Goal: Information Seeking & Learning: Learn about a topic

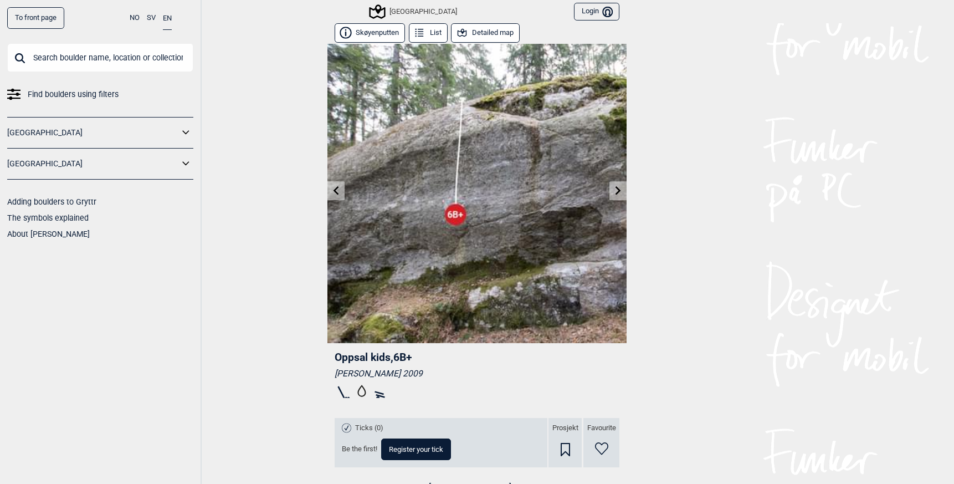
click at [334, 189] on icon at bounding box center [337, 190] width 6 height 9
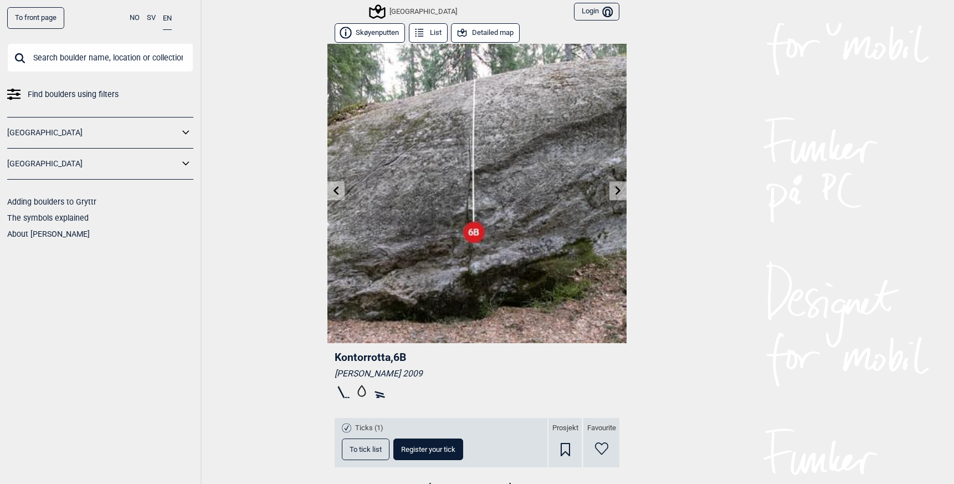
click at [333, 188] on icon at bounding box center [336, 190] width 9 height 9
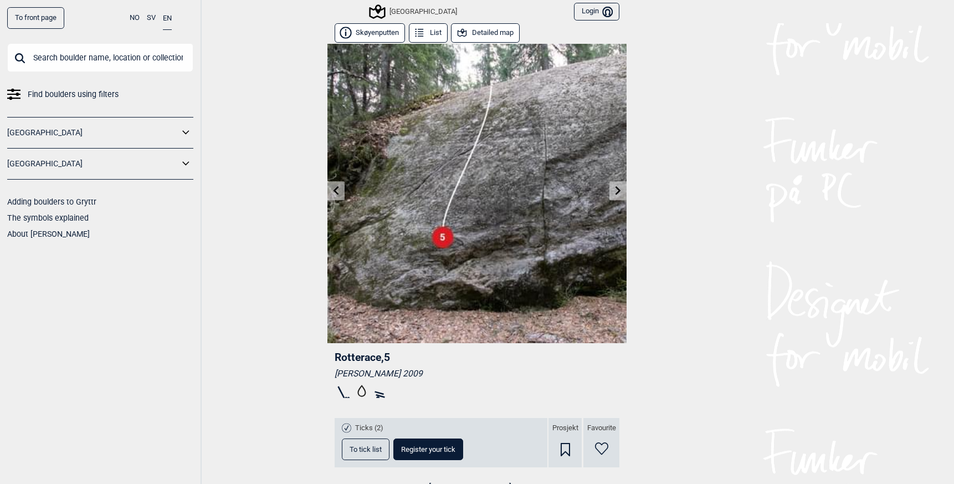
click at [617, 188] on icon at bounding box center [618, 190] width 9 height 9
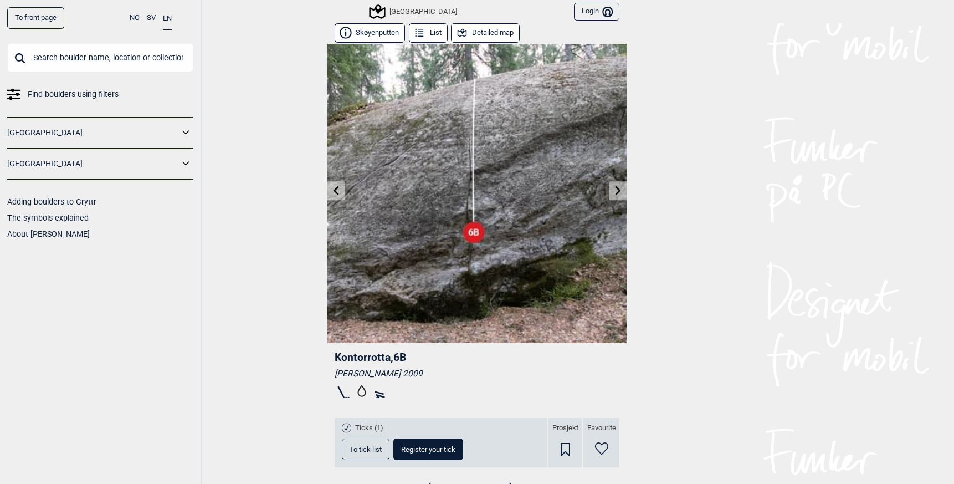
click at [616, 189] on icon at bounding box center [619, 190] width 6 height 9
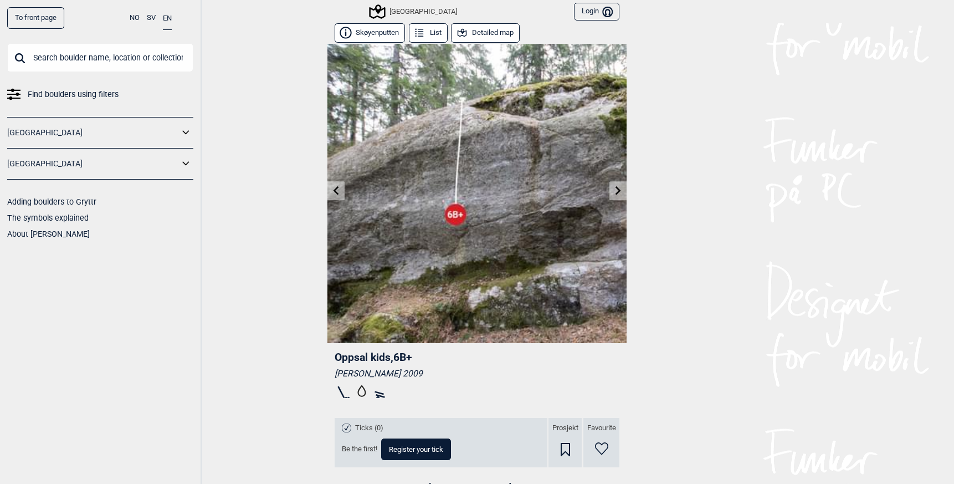
click at [614, 190] on icon at bounding box center [618, 190] width 9 height 9
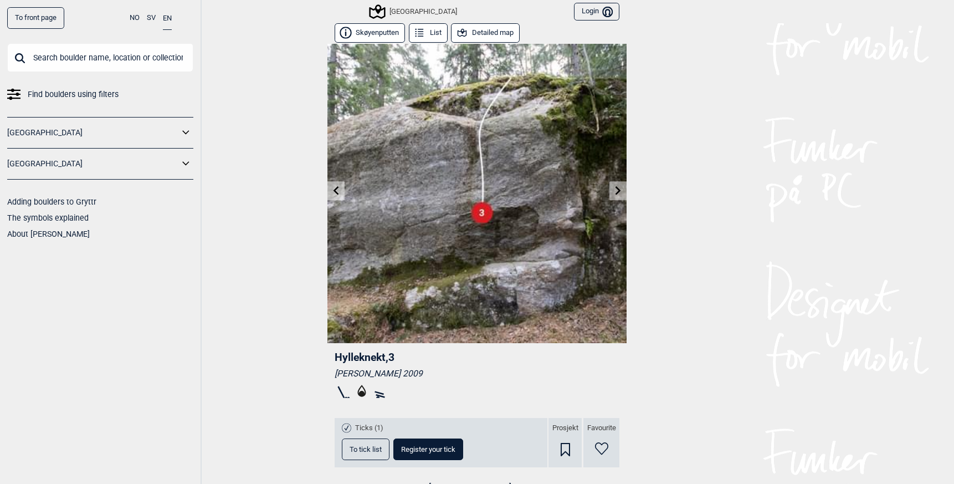
click at [613, 195] on link at bounding box center [618, 191] width 17 height 18
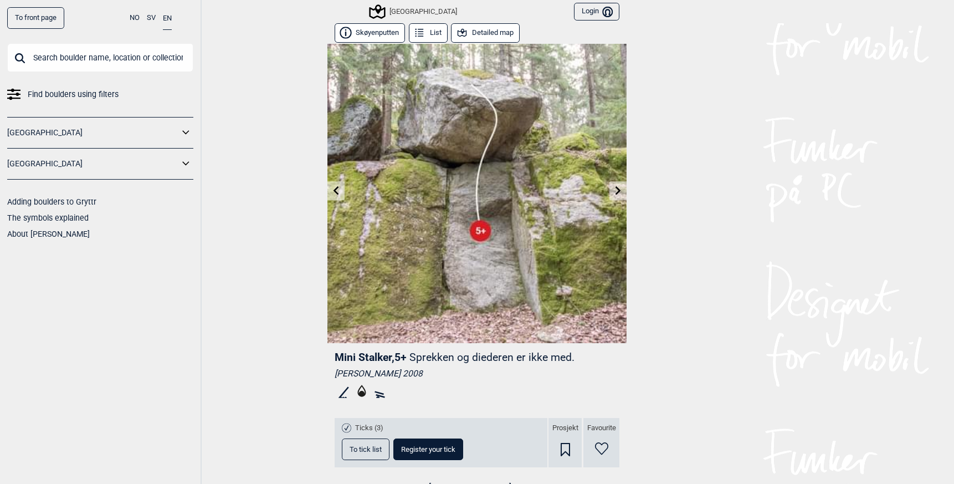
click at [613, 195] on link at bounding box center [618, 191] width 17 height 18
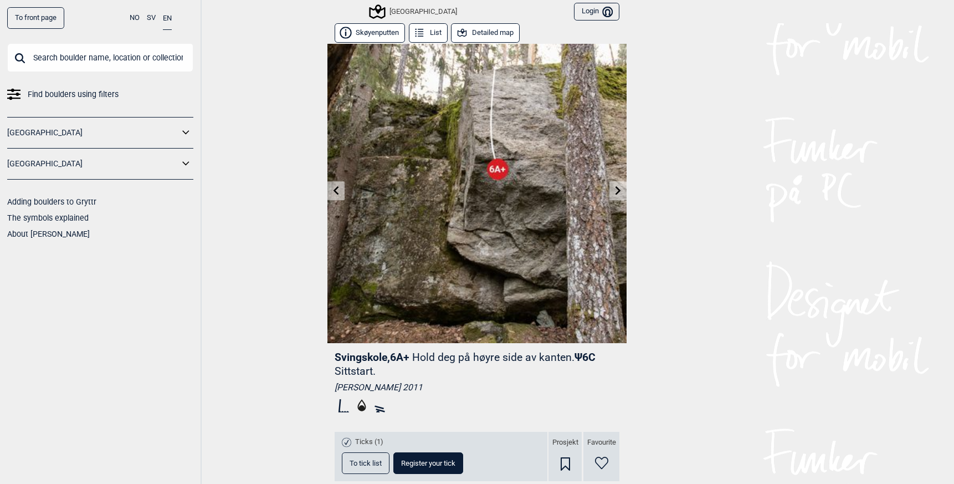
click at [612, 197] on link at bounding box center [618, 191] width 17 height 18
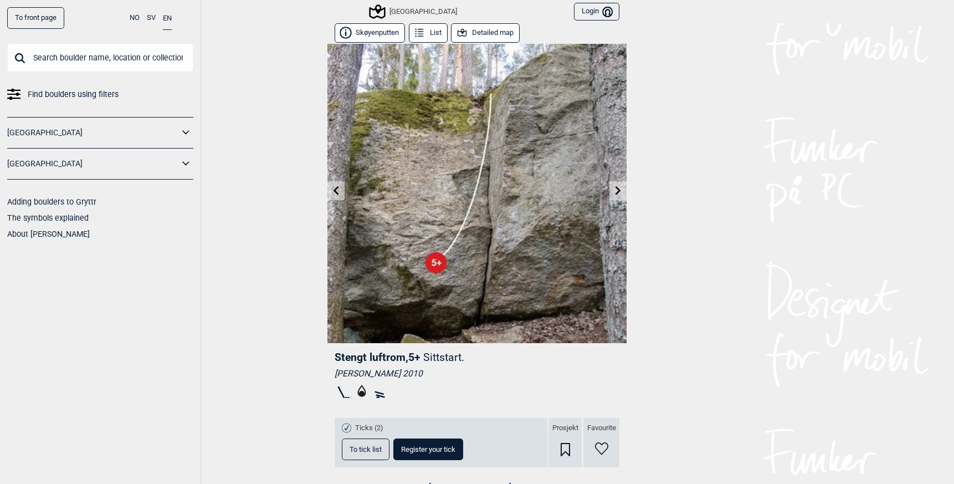
click at [612, 197] on link at bounding box center [618, 191] width 17 height 18
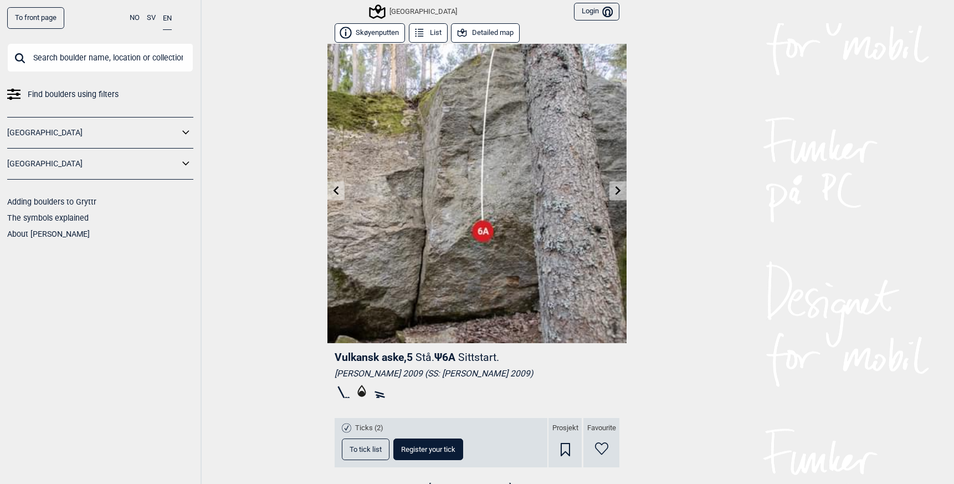
click at [612, 197] on link at bounding box center [618, 191] width 17 height 18
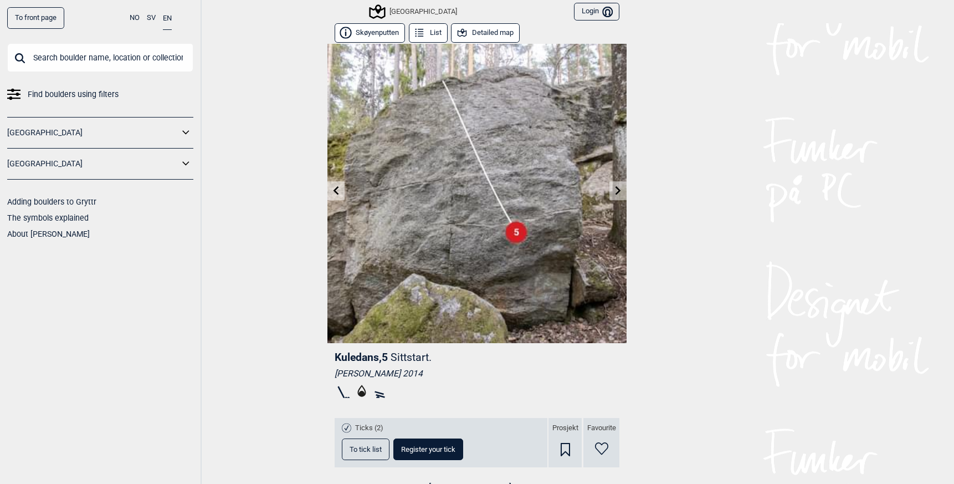
click at [612, 197] on link at bounding box center [618, 191] width 17 height 18
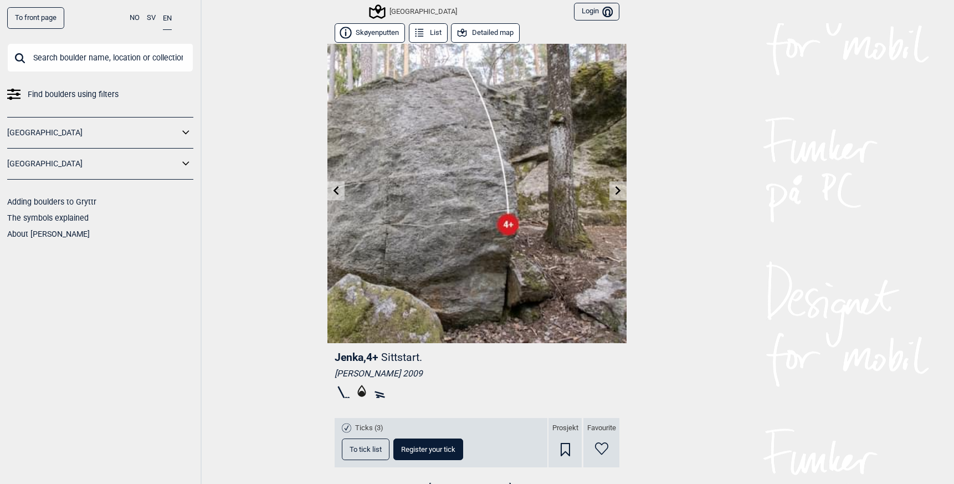
click at [612, 197] on link at bounding box center [618, 191] width 17 height 18
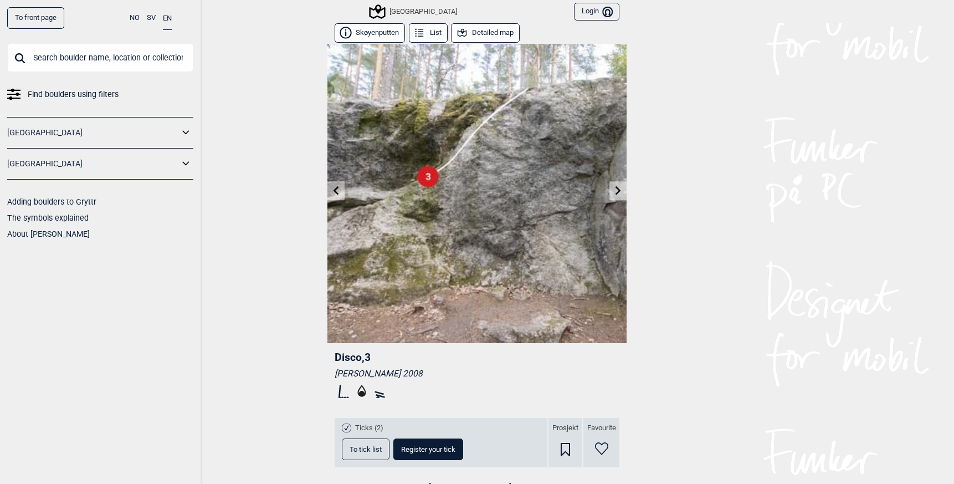
click at [612, 197] on link at bounding box center [618, 191] width 17 height 18
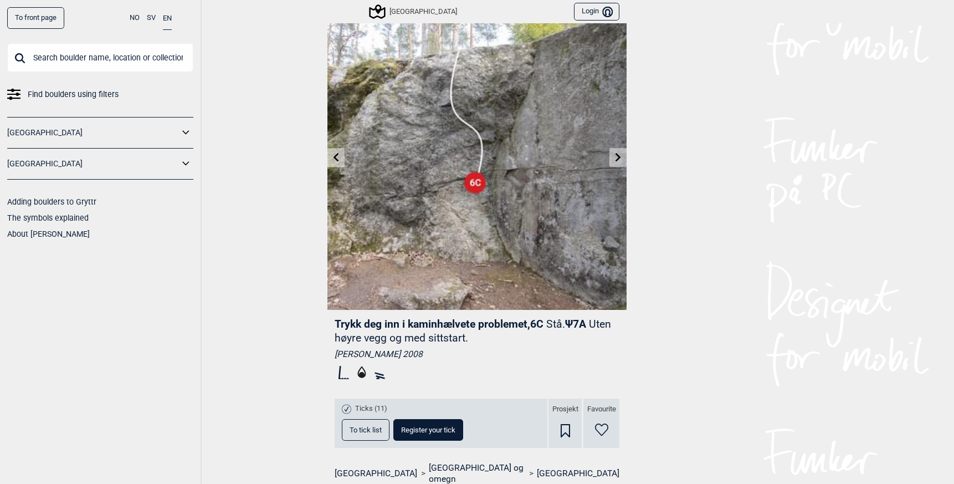
scroll to position [32, 0]
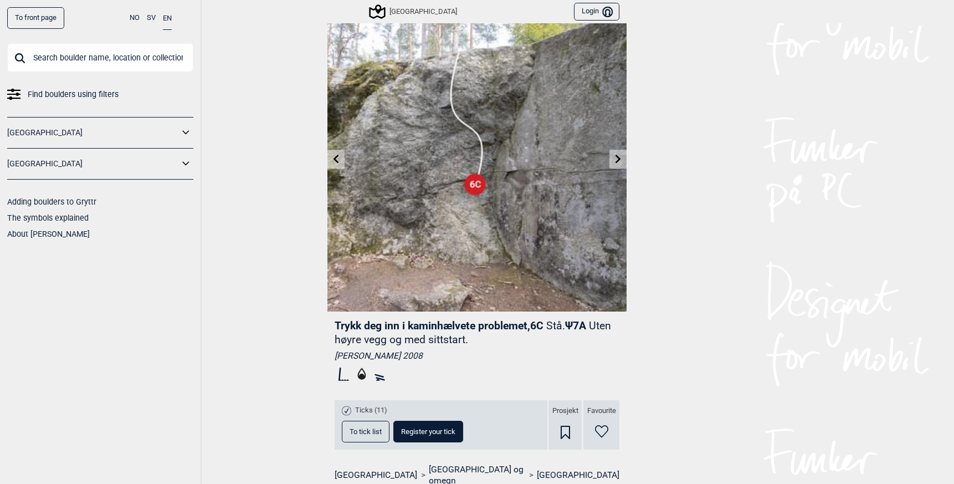
click at [613, 165] on link at bounding box center [618, 159] width 17 height 18
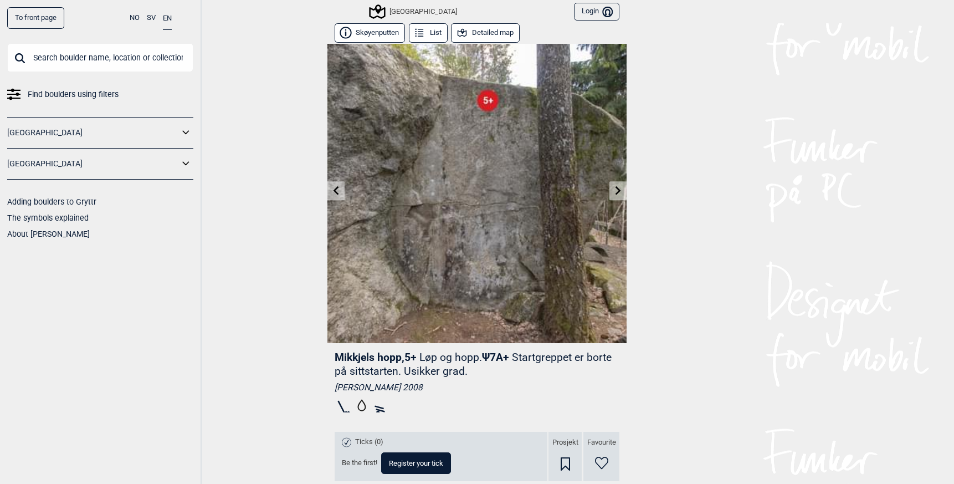
click at [614, 190] on icon at bounding box center [618, 190] width 9 height 9
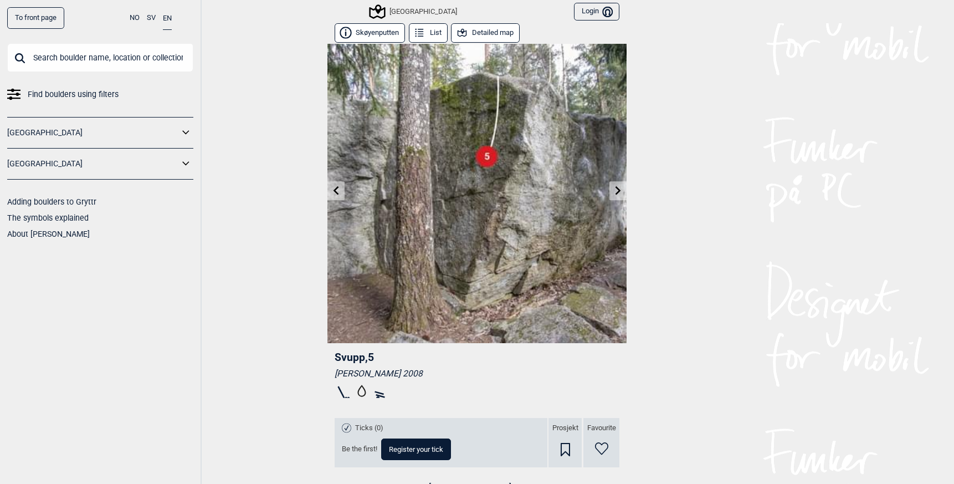
click at [618, 198] on link at bounding box center [618, 191] width 17 height 18
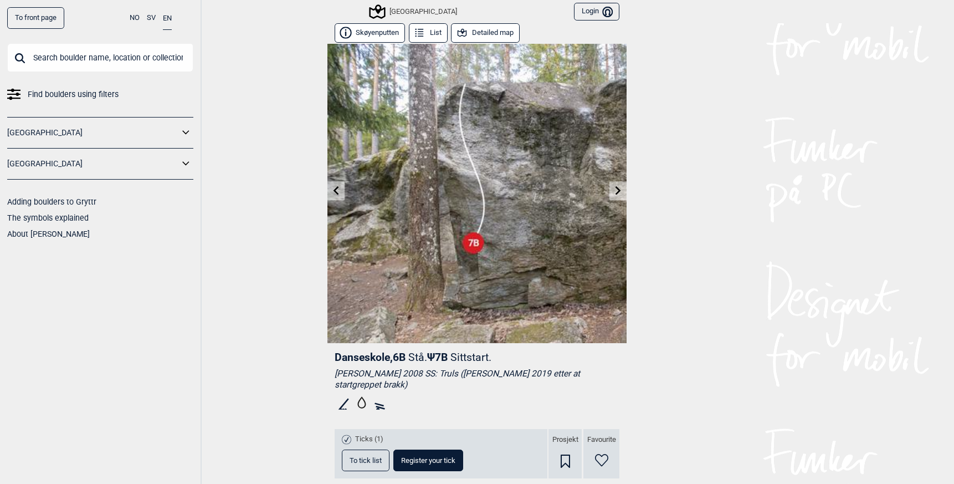
click at [614, 191] on icon at bounding box center [618, 190] width 9 height 9
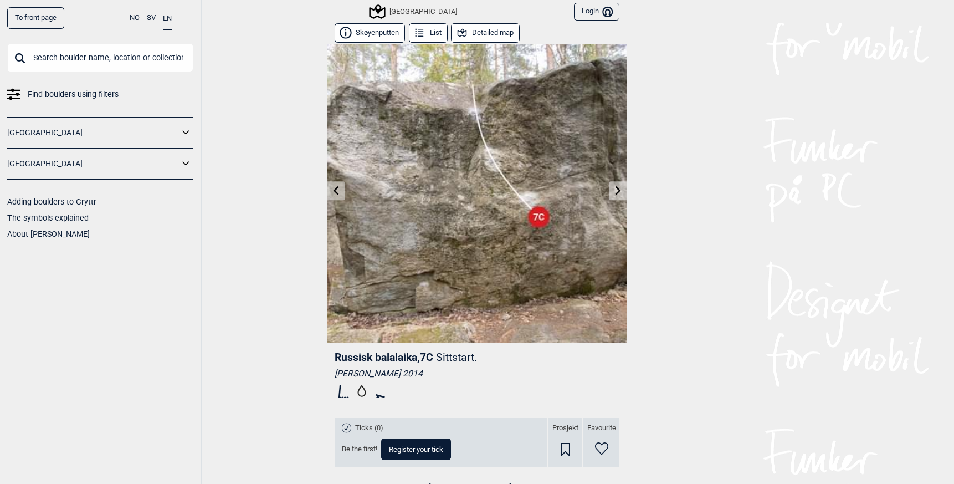
click at [616, 192] on icon at bounding box center [619, 190] width 6 height 9
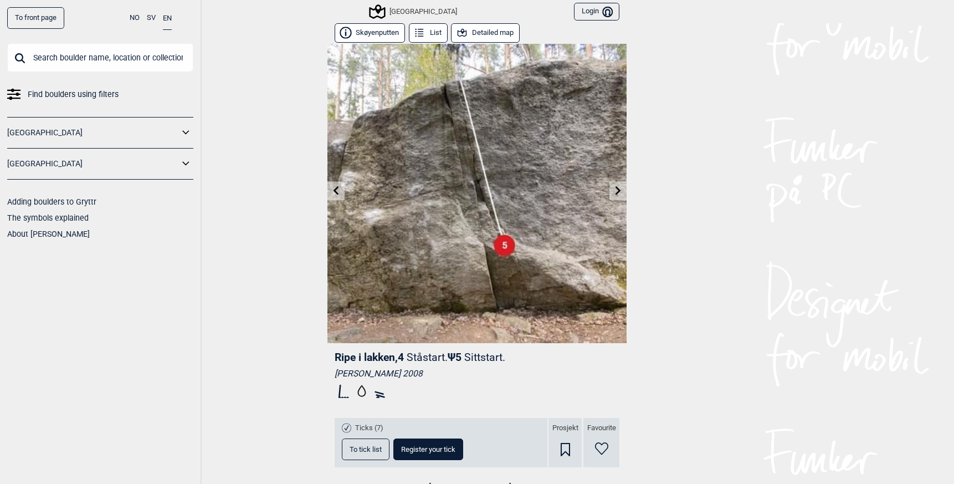
click at [620, 187] on link at bounding box center [618, 191] width 17 height 18
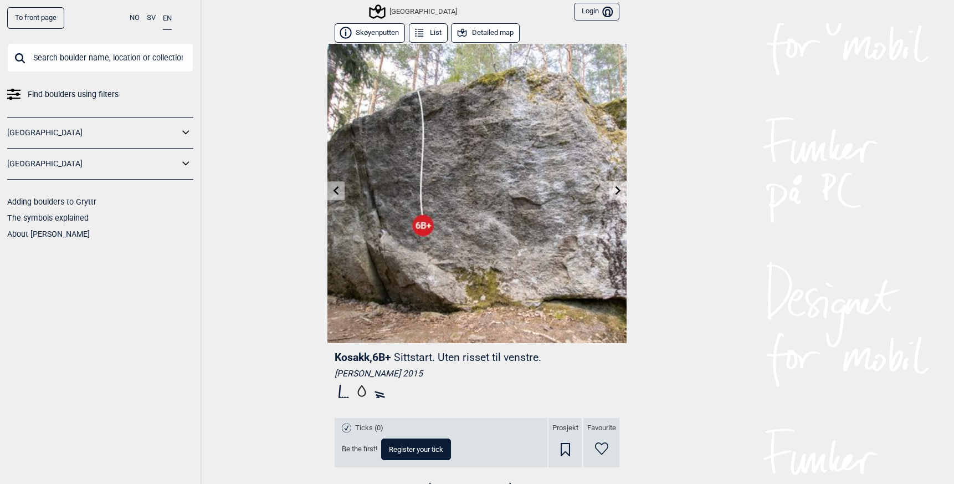
click at [611, 197] on link at bounding box center [618, 191] width 17 height 18
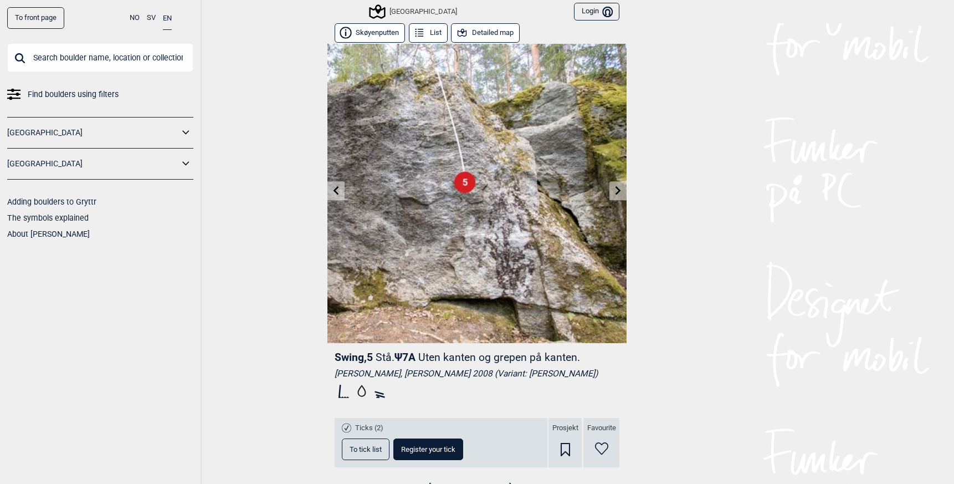
click at [328, 197] on link at bounding box center [336, 191] width 17 height 18
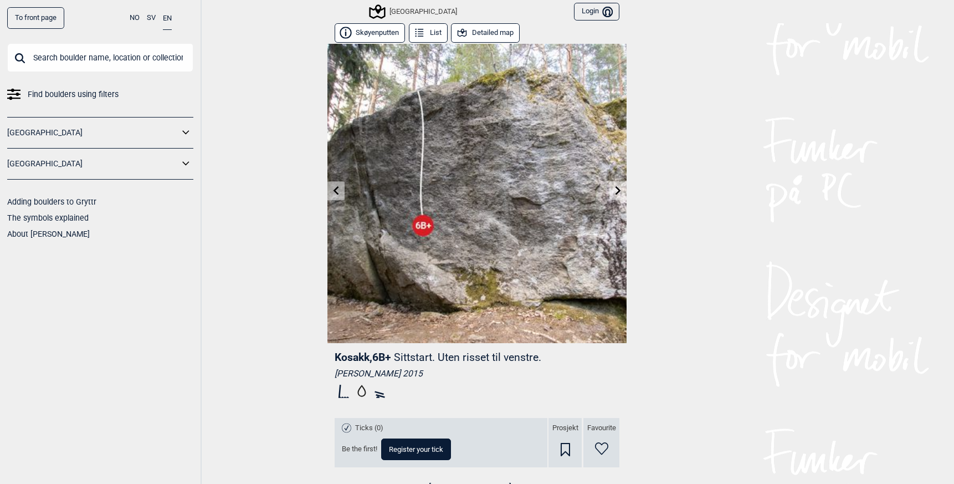
click at [616, 191] on icon at bounding box center [619, 190] width 6 height 9
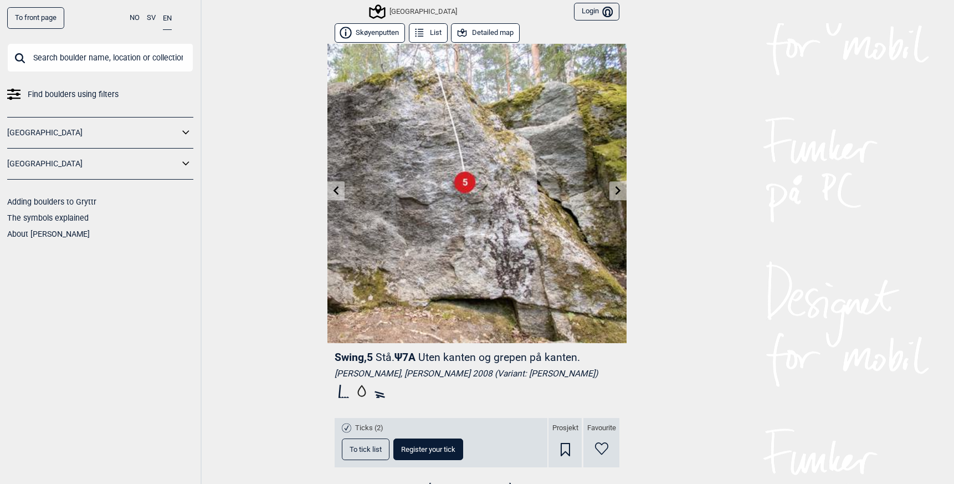
click at [615, 192] on icon at bounding box center [618, 190] width 9 height 9
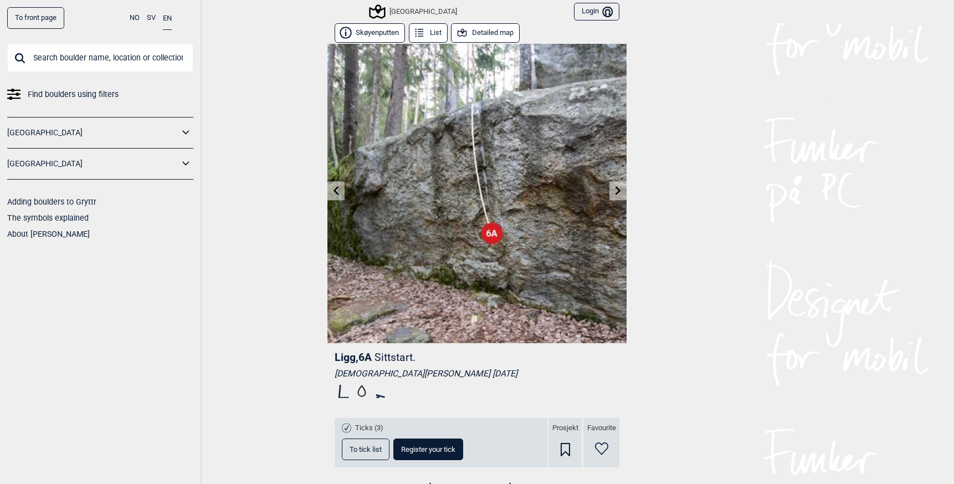
click at [616, 192] on icon at bounding box center [619, 190] width 6 height 9
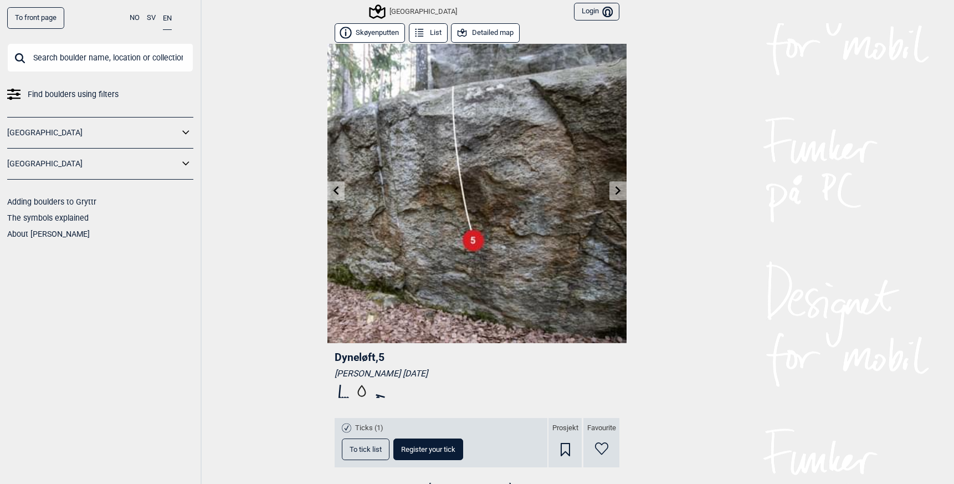
click at [614, 193] on icon at bounding box center [618, 190] width 9 height 9
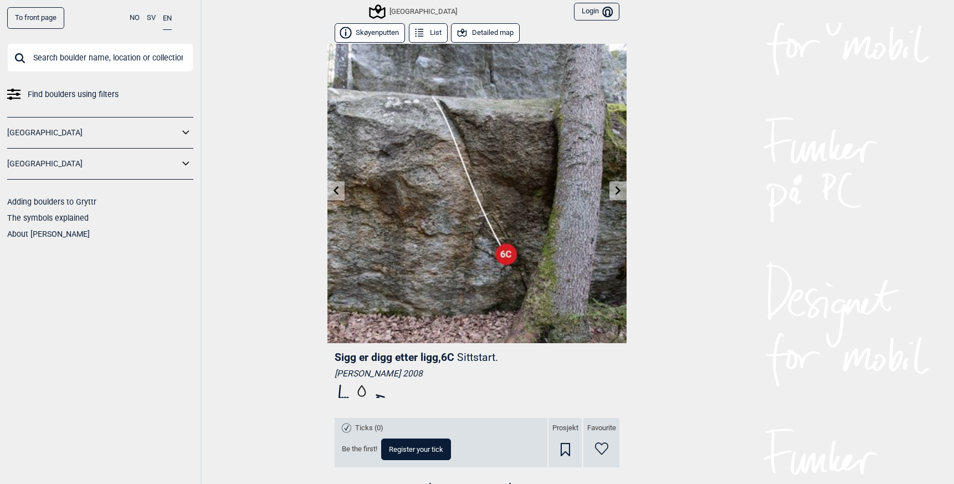
click at [610, 196] on link at bounding box center [618, 191] width 17 height 18
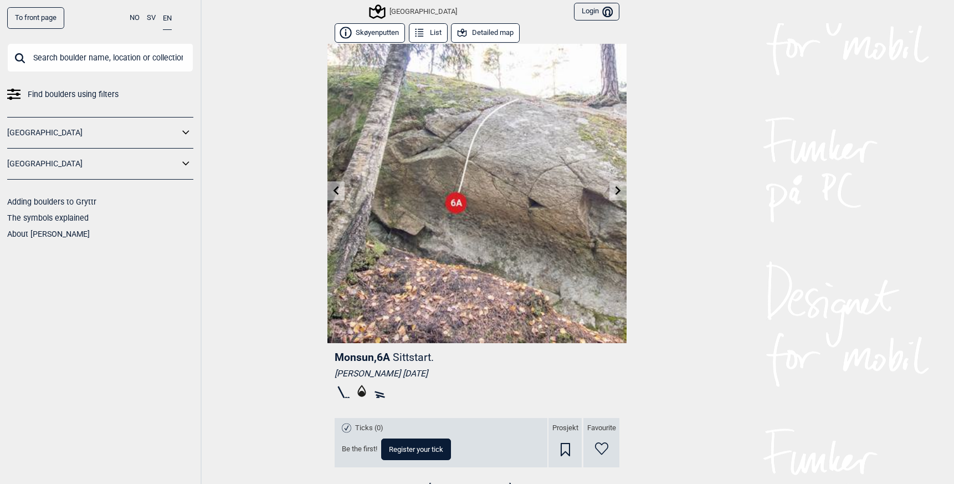
click at [610, 196] on link at bounding box center [618, 191] width 17 height 18
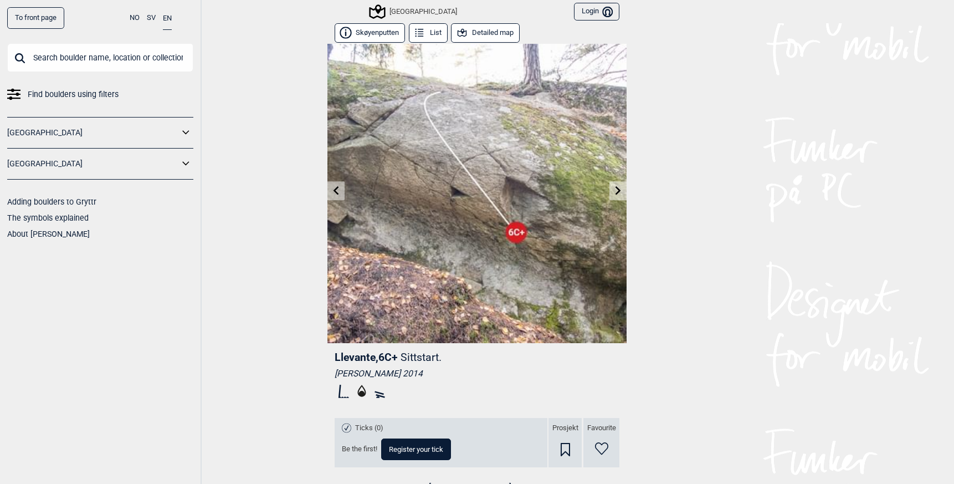
click at [610, 196] on link at bounding box center [618, 191] width 17 height 18
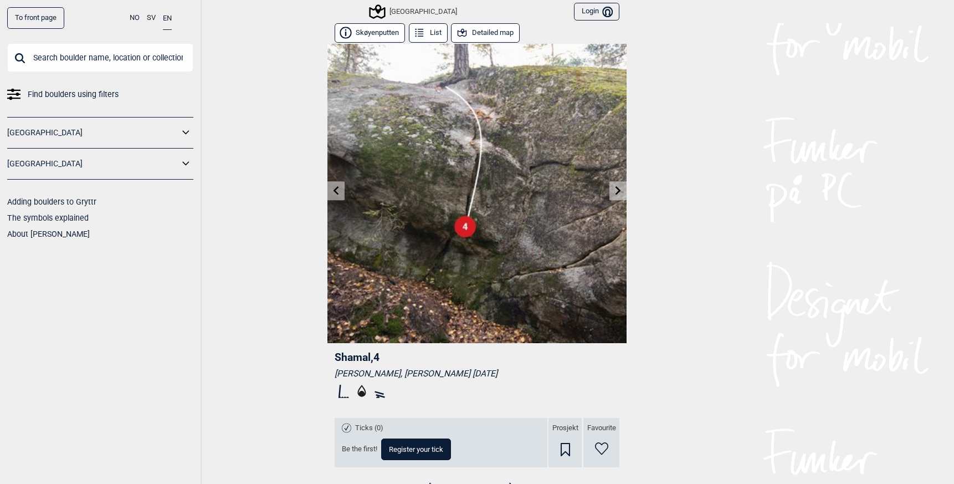
click at [616, 193] on icon at bounding box center [619, 190] width 6 height 9
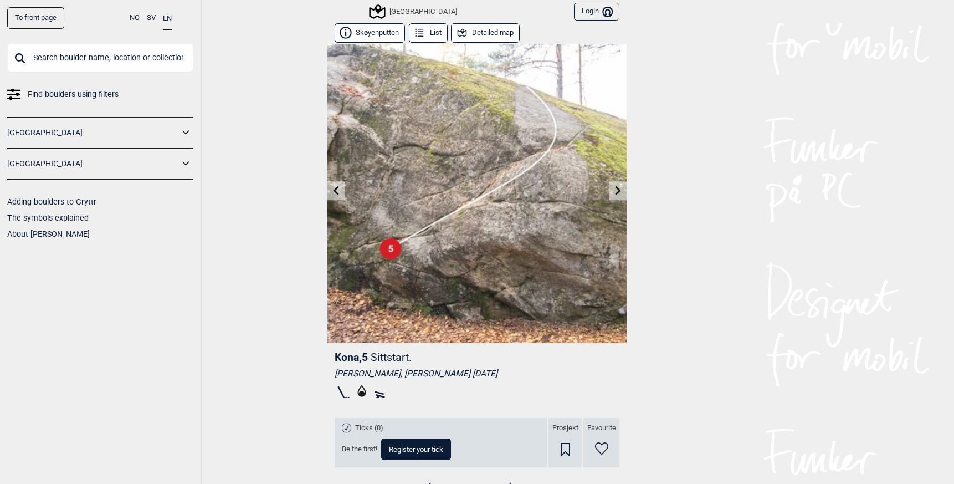
click at [616, 193] on icon at bounding box center [619, 190] width 6 height 9
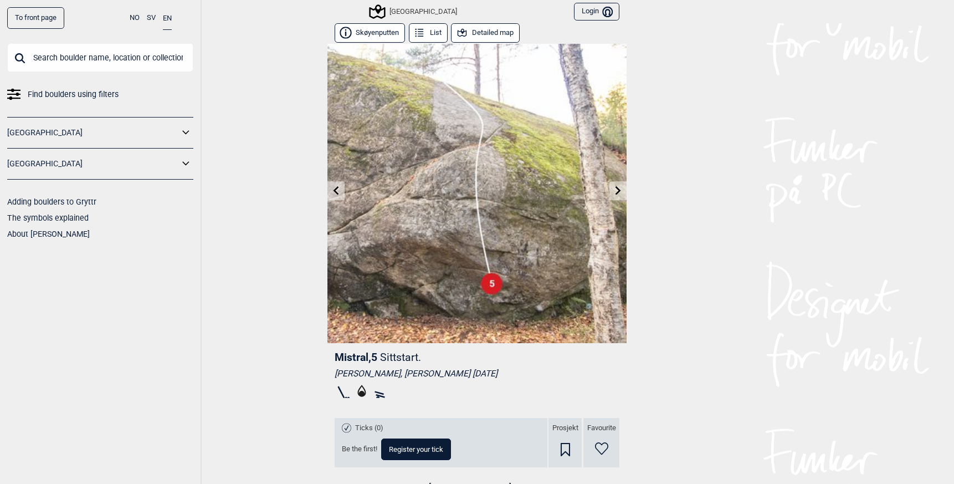
click at [616, 193] on icon at bounding box center [619, 190] width 6 height 9
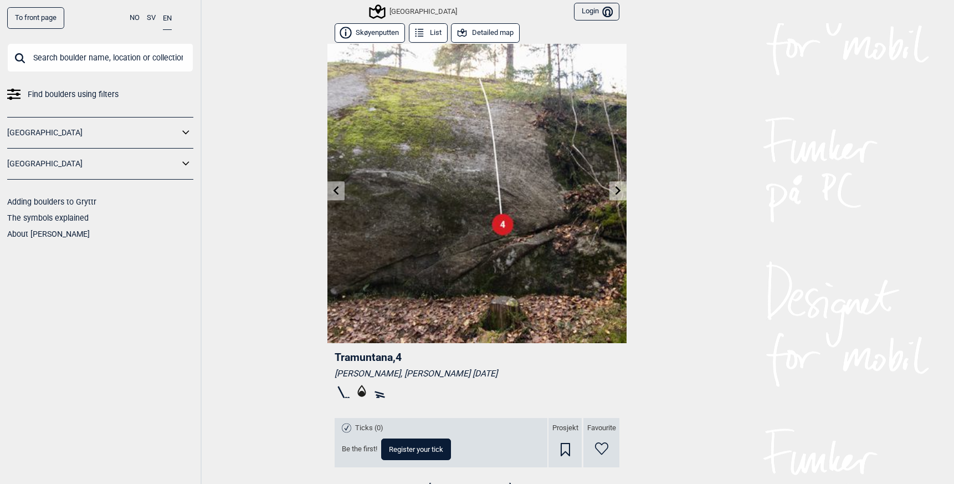
click at [616, 193] on icon at bounding box center [619, 190] width 6 height 9
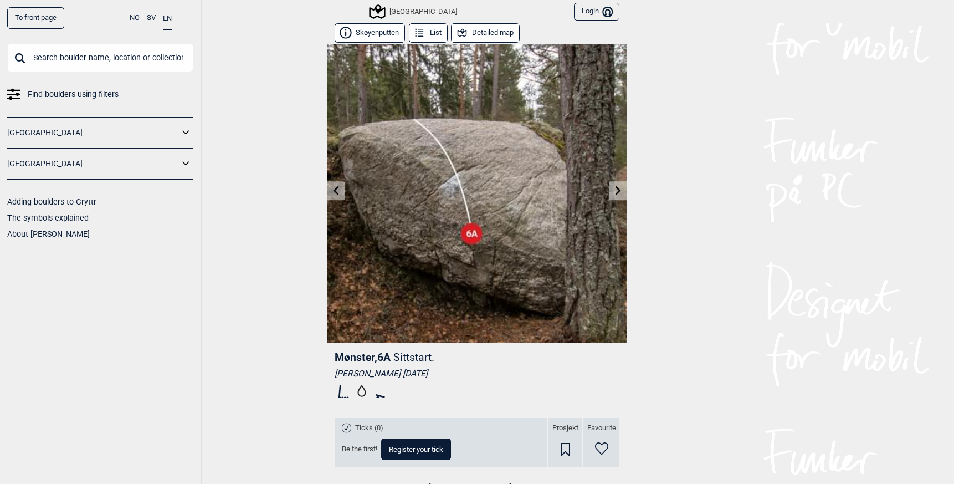
click at [616, 193] on icon at bounding box center [619, 190] width 6 height 9
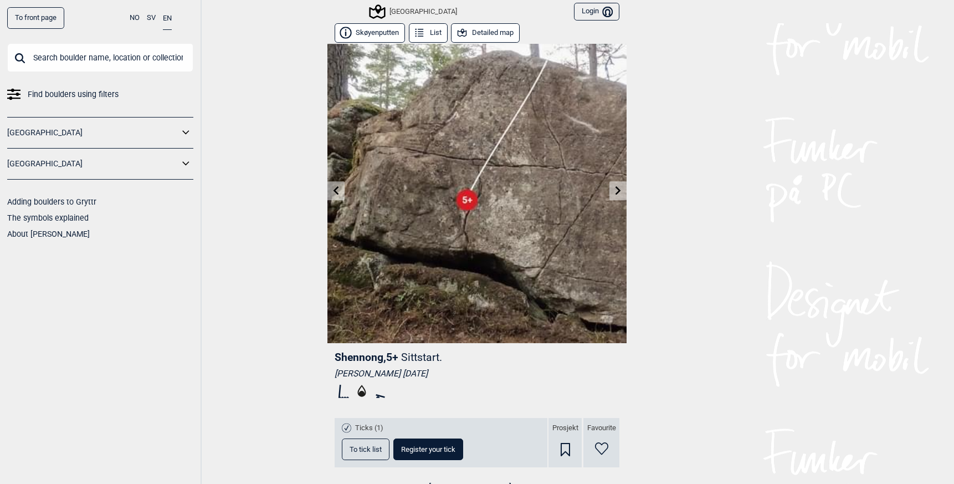
click at [616, 193] on icon at bounding box center [619, 190] width 6 height 9
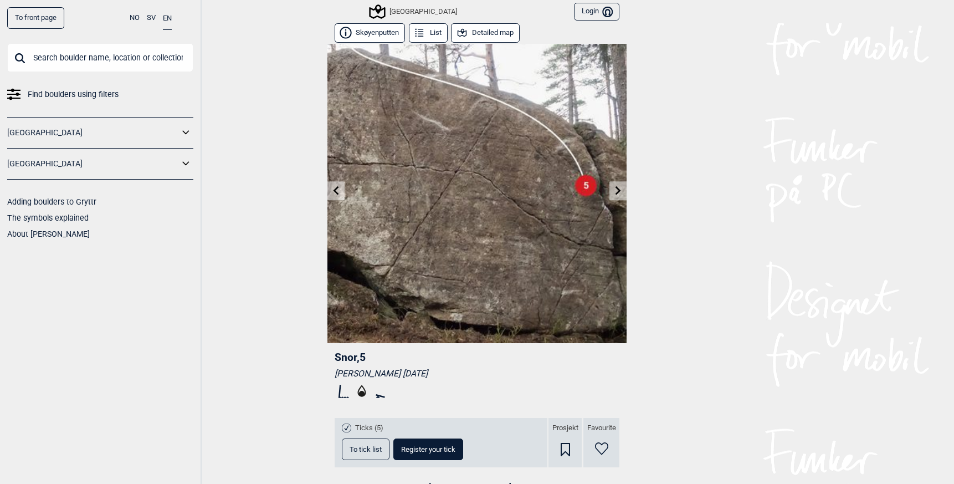
click at [616, 193] on icon at bounding box center [619, 190] width 6 height 9
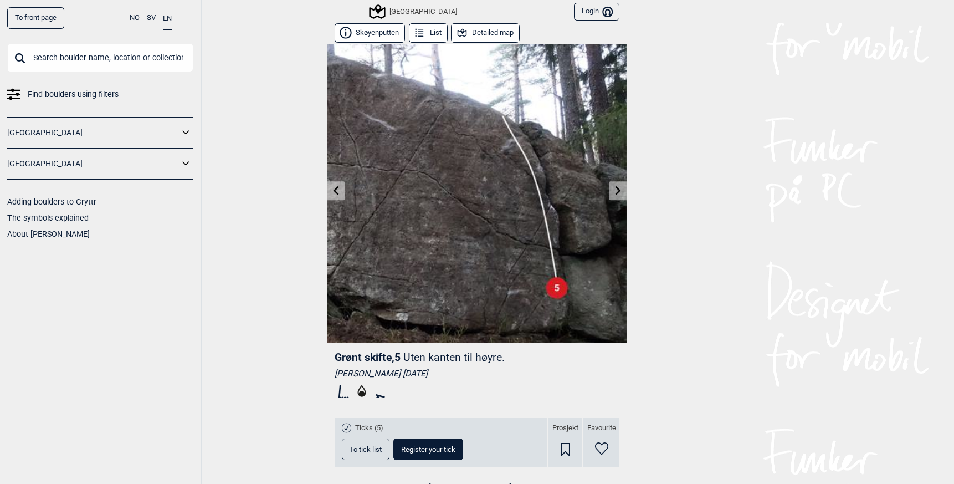
click at [614, 195] on link at bounding box center [618, 191] width 17 height 18
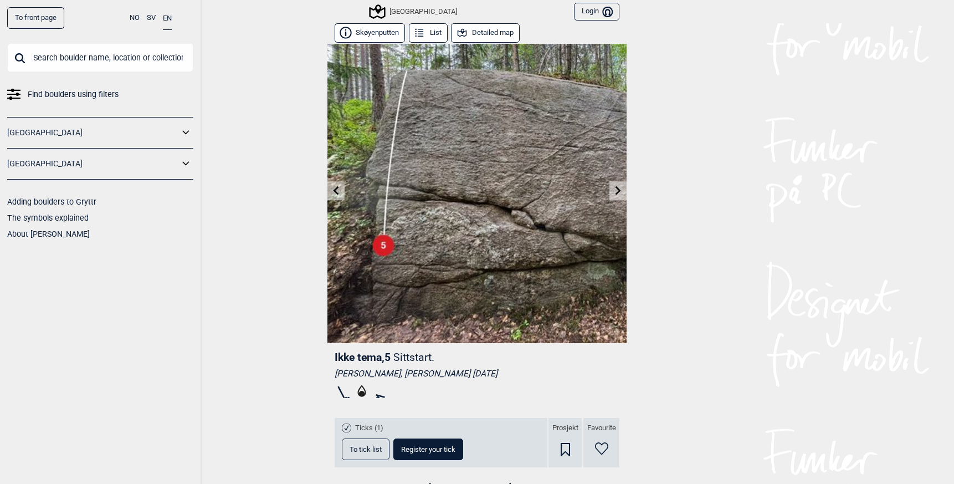
click at [43, 59] on input "text" at bounding box center [100, 57] width 186 height 29
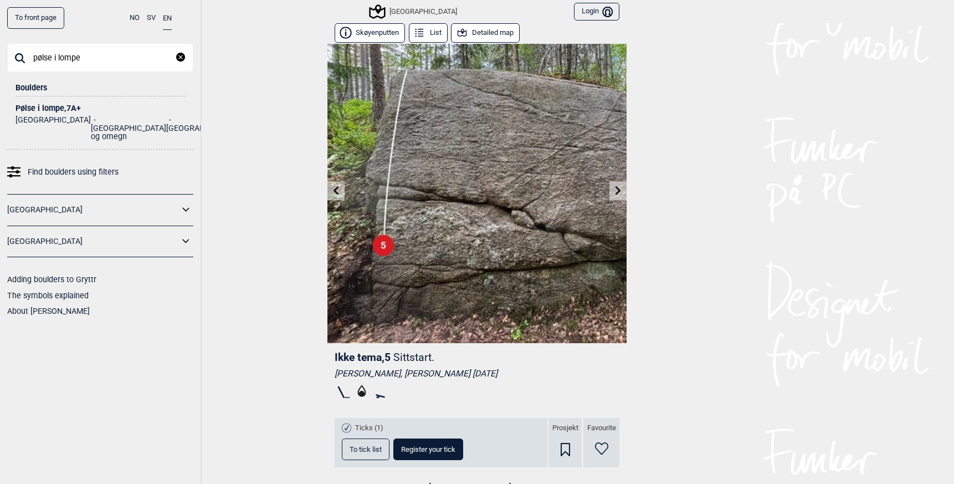
type input "pølse i lompe"
click at [47, 105] on div "Pølse i lompe , 7A+" at bounding box center [101, 108] width 170 height 8
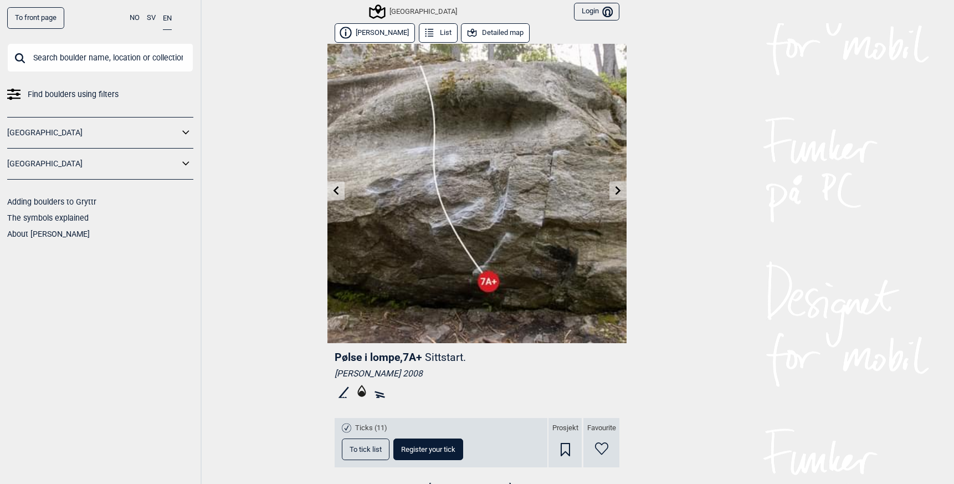
click at [334, 187] on icon at bounding box center [337, 190] width 6 height 9
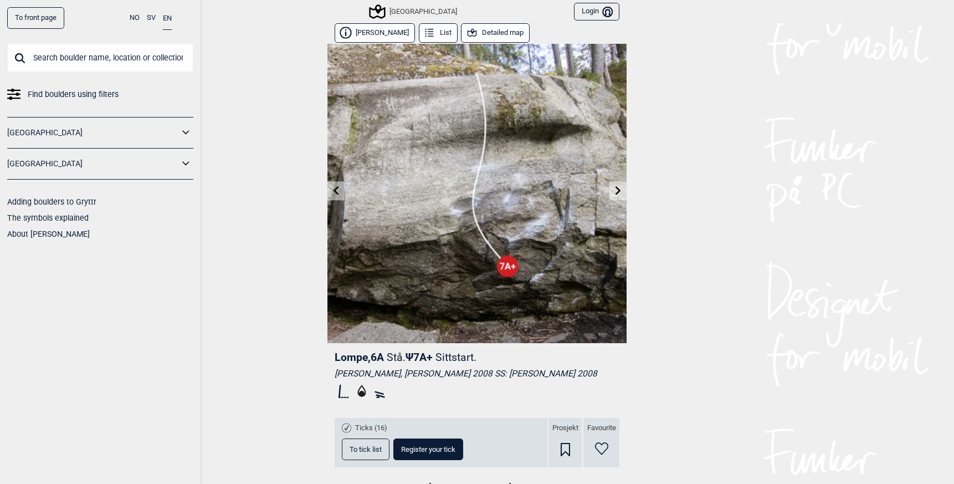
click at [614, 190] on icon at bounding box center [618, 190] width 9 height 9
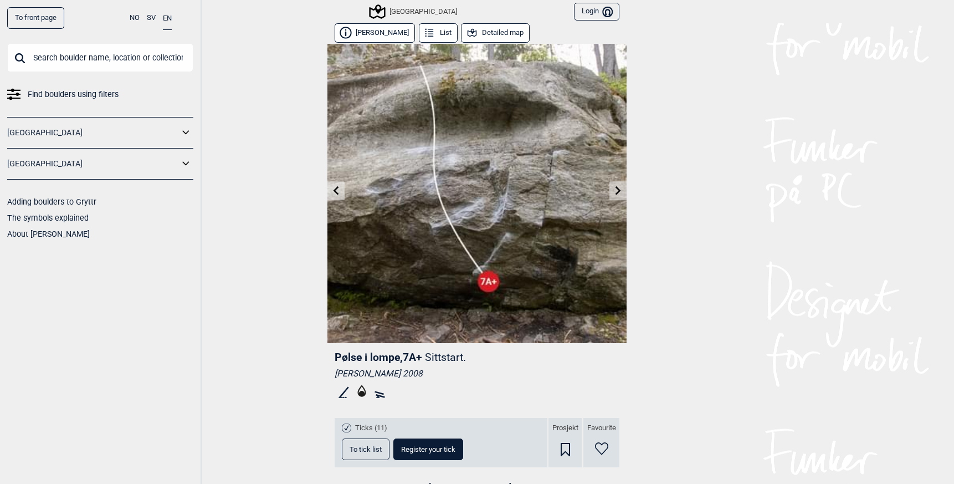
click at [328, 193] on link at bounding box center [336, 191] width 17 height 18
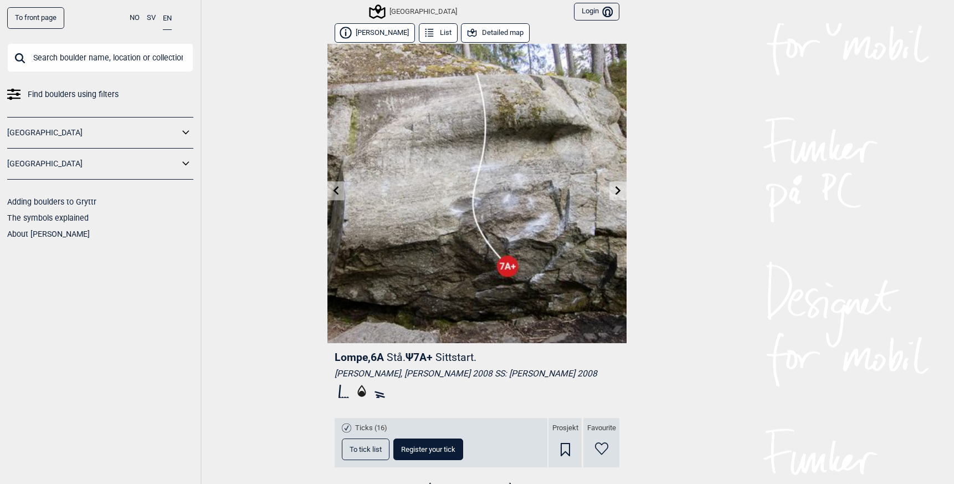
click at [614, 192] on icon at bounding box center [618, 190] width 9 height 9
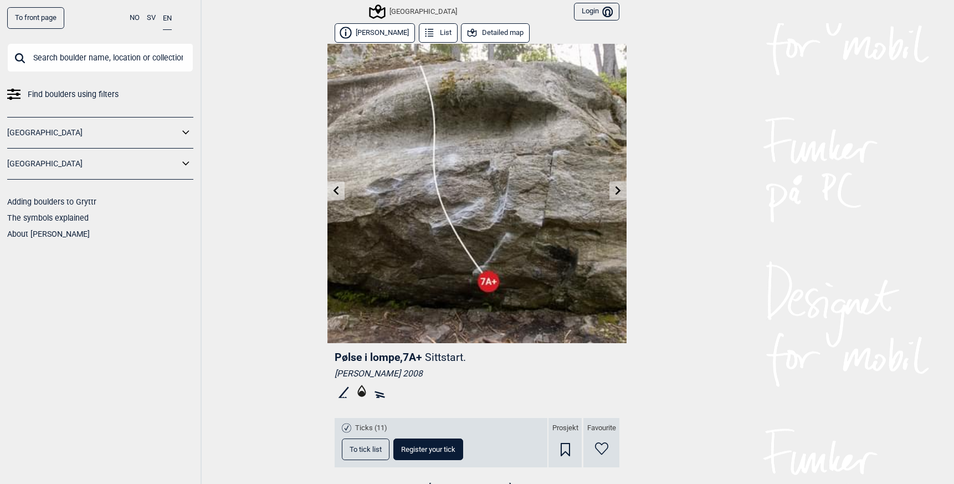
click at [329, 185] on link at bounding box center [336, 191] width 17 height 18
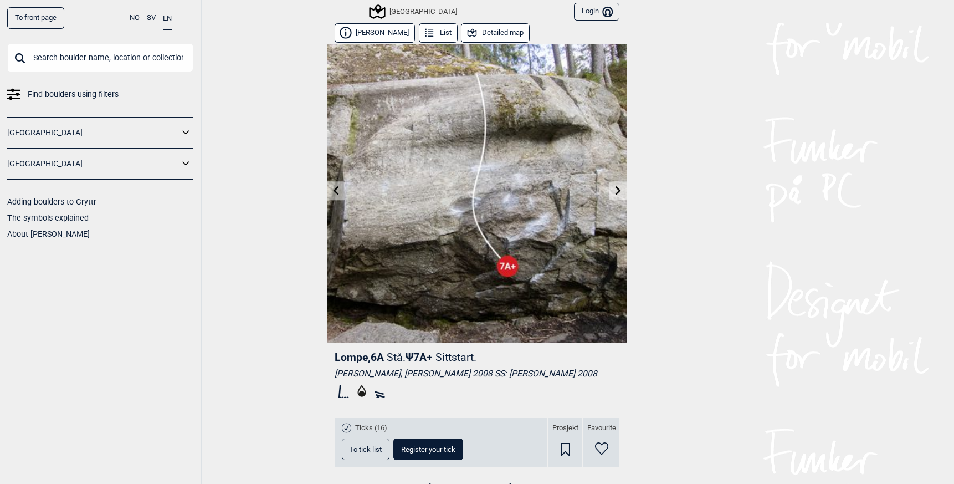
click at [332, 186] on icon at bounding box center [336, 190] width 9 height 9
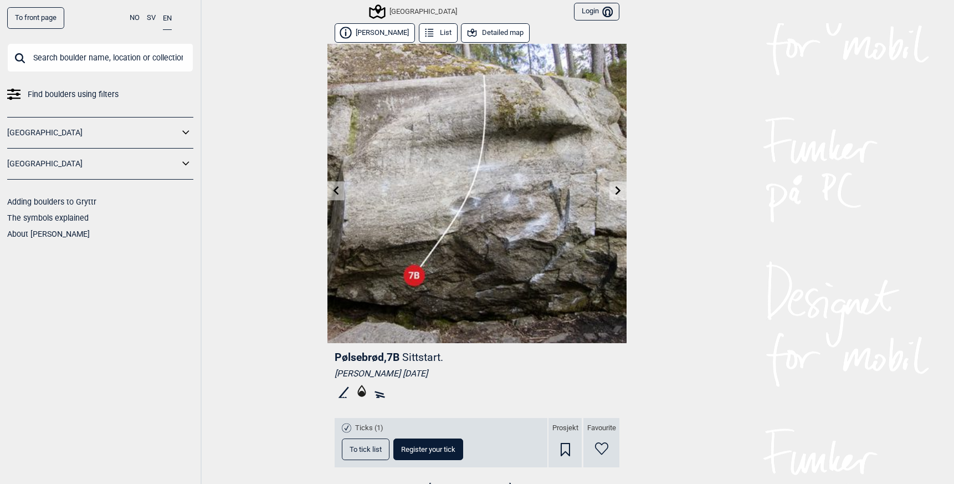
click at [329, 200] on link at bounding box center [336, 191] width 17 height 18
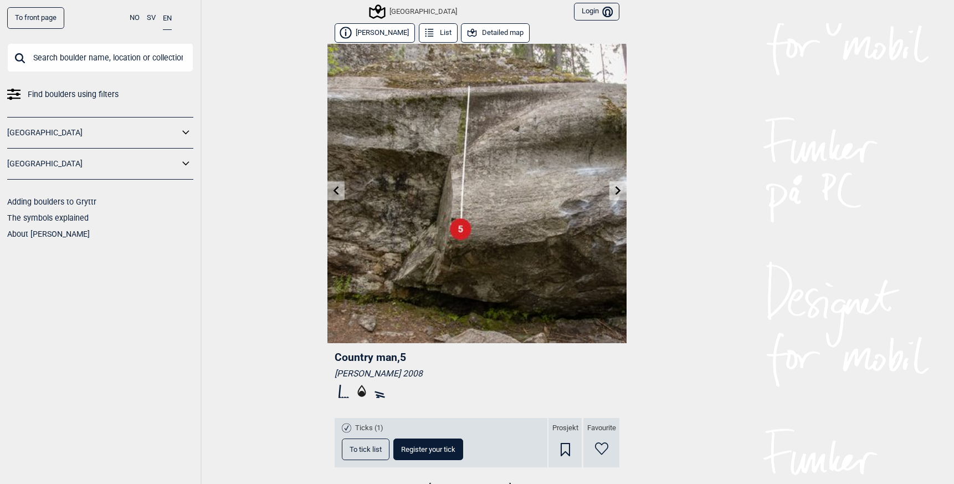
click at [620, 179] on img at bounding box center [477, 193] width 299 height 299
click at [614, 187] on icon at bounding box center [618, 190] width 9 height 9
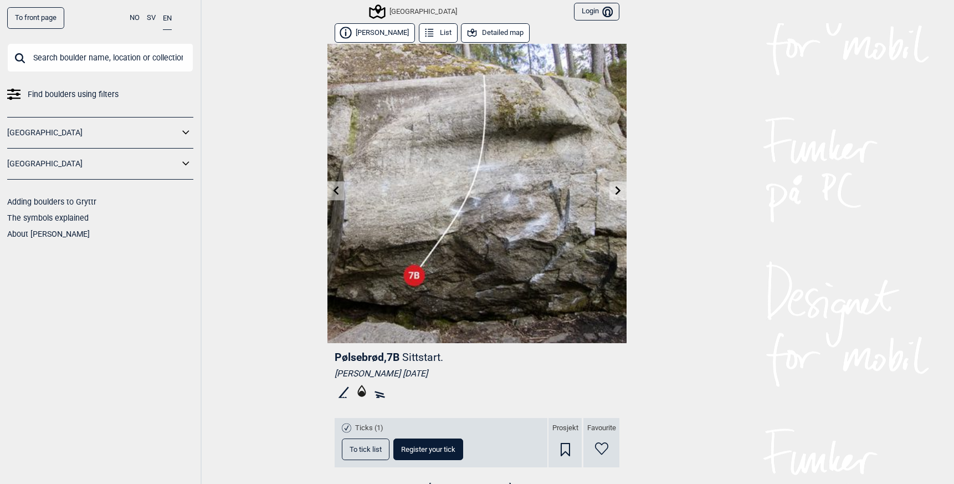
click at [616, 190] on icon at bounding box center [619, 190] width 6 height 9
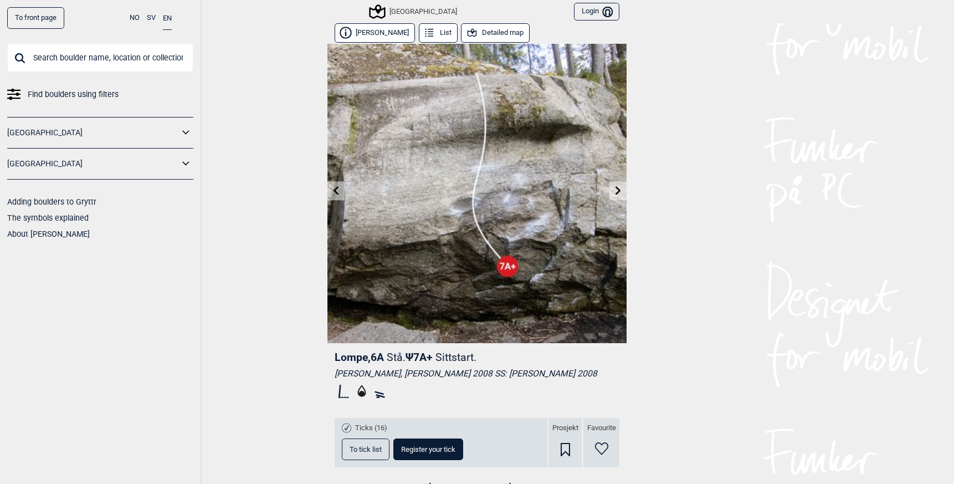
click at [616, 190] on icon at bounding box center [619, 190] width 6 height 9
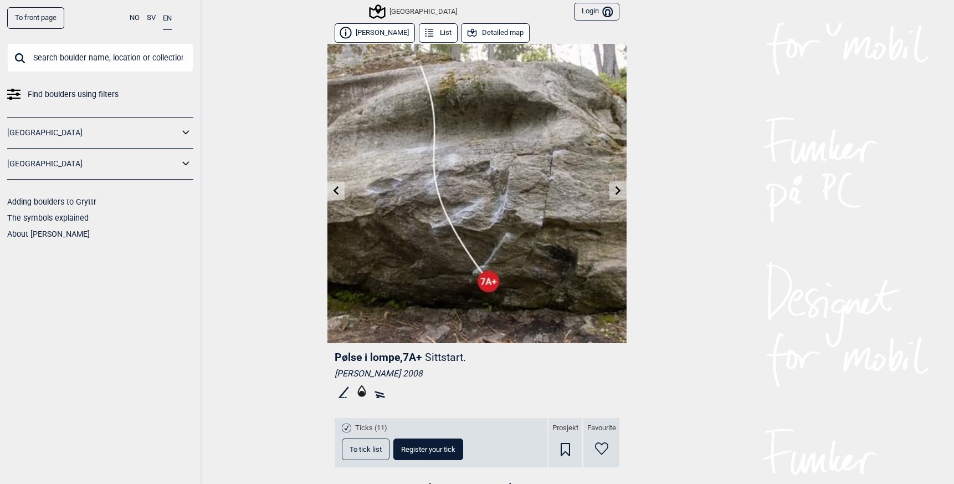
click at [616, 190] on icon at bounding box center [619, 190] width 6 height 9
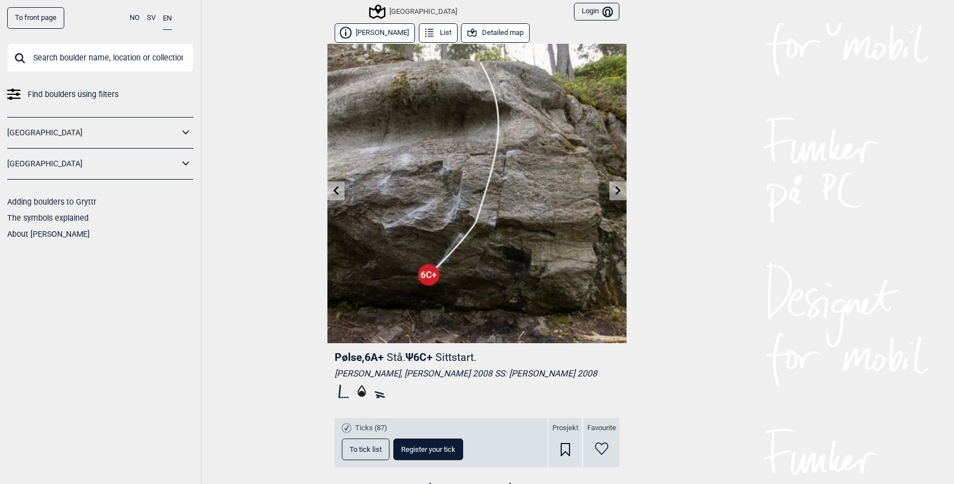
click at [614, 190] on icon at bounding box center [618, 190] width 9 height 9
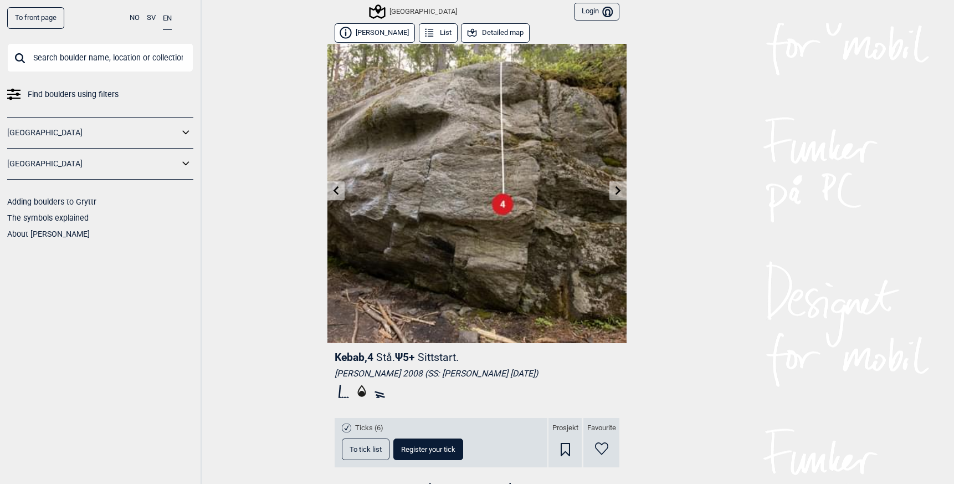
click at [614, 190] on icon at bounding box center [618, 190] width 9 height 9
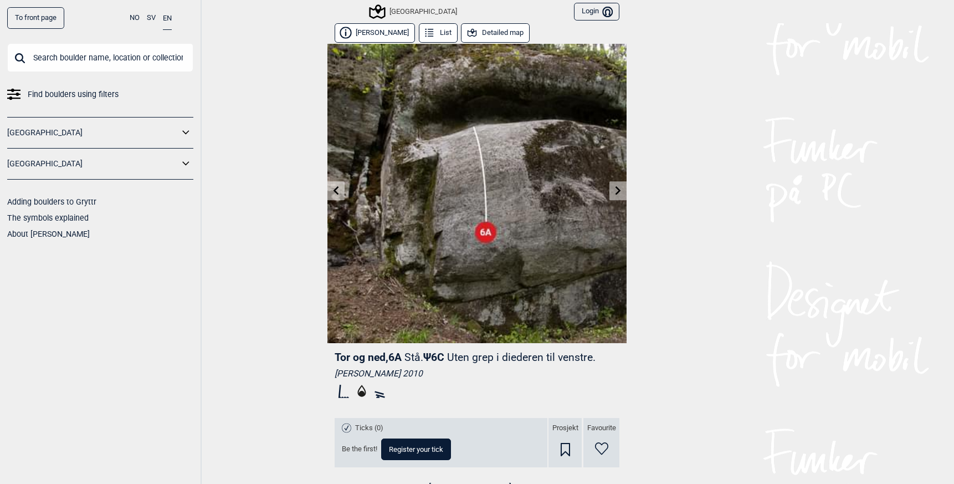
click at [329, 184] on link at bounding box center [336, 191] width 17 height 18
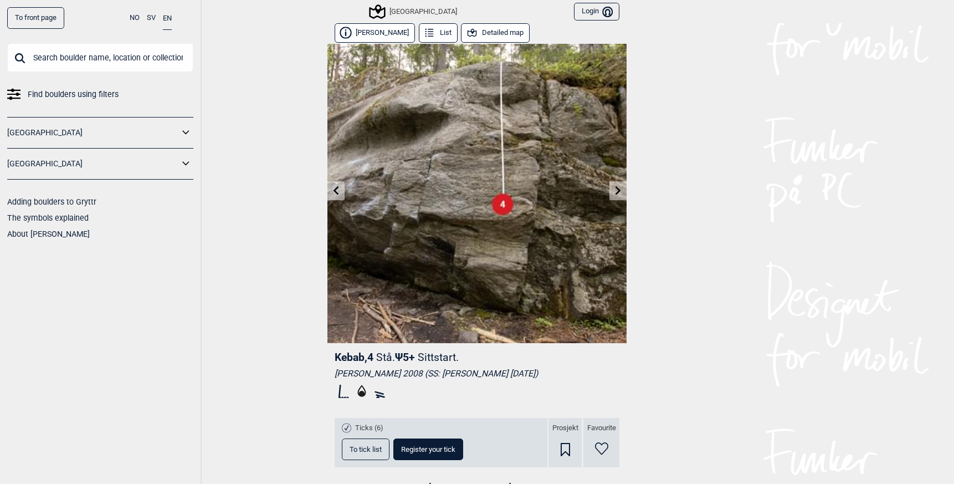
click at [329, 184] on link at bounding box center [336, 191] width 17 height 18
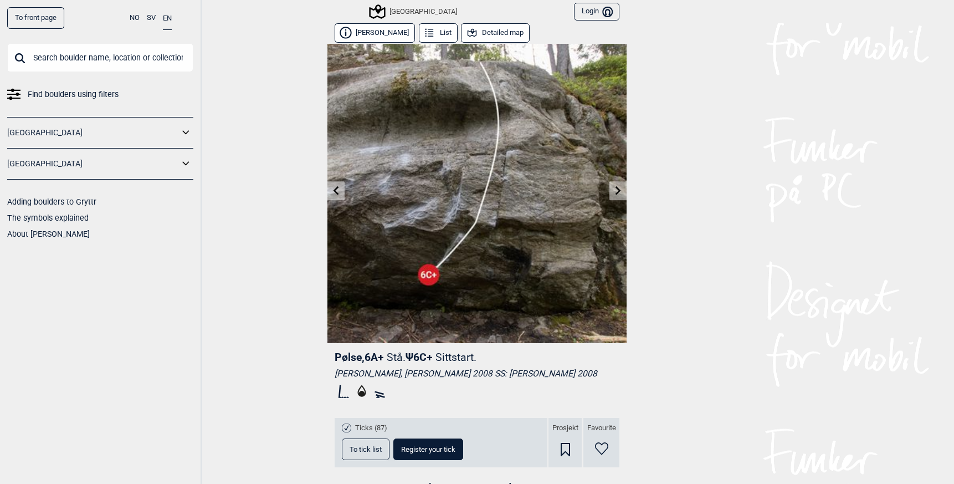
click at [329, 184] on link at bounding box center [336, 191] width 17 height 18
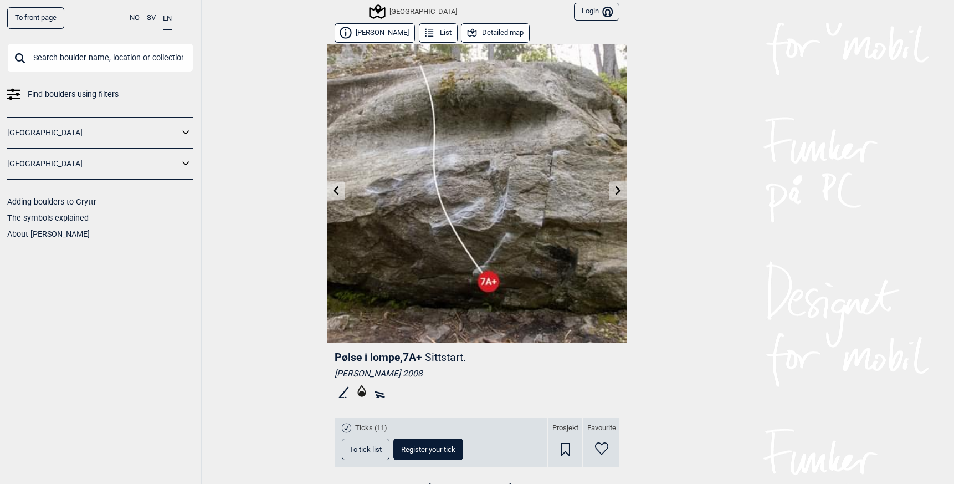
click at [341, 195] on img at bounding box center [477, 193] width 299 height 299
click at [339, 195] on link at bounding box center [336, 191] width 17 height 18
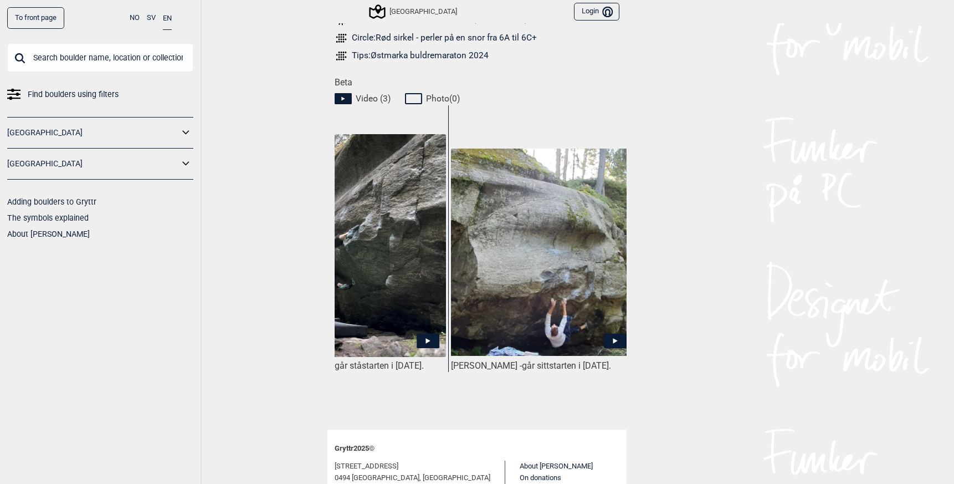
scroll to position [0, 270]
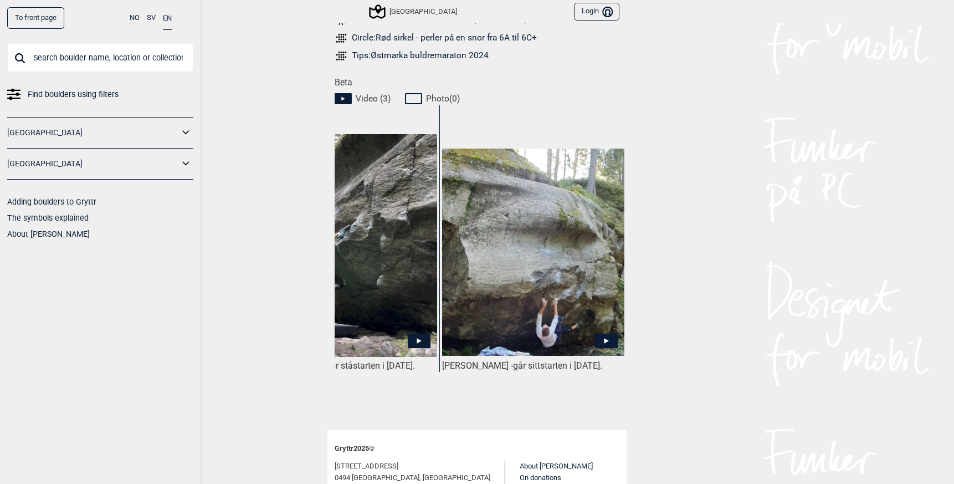
click at [592, 415] on span at bounding box center [477, 422] width 299 height 14
